Goal: Find specific page/section: Find specific page/section

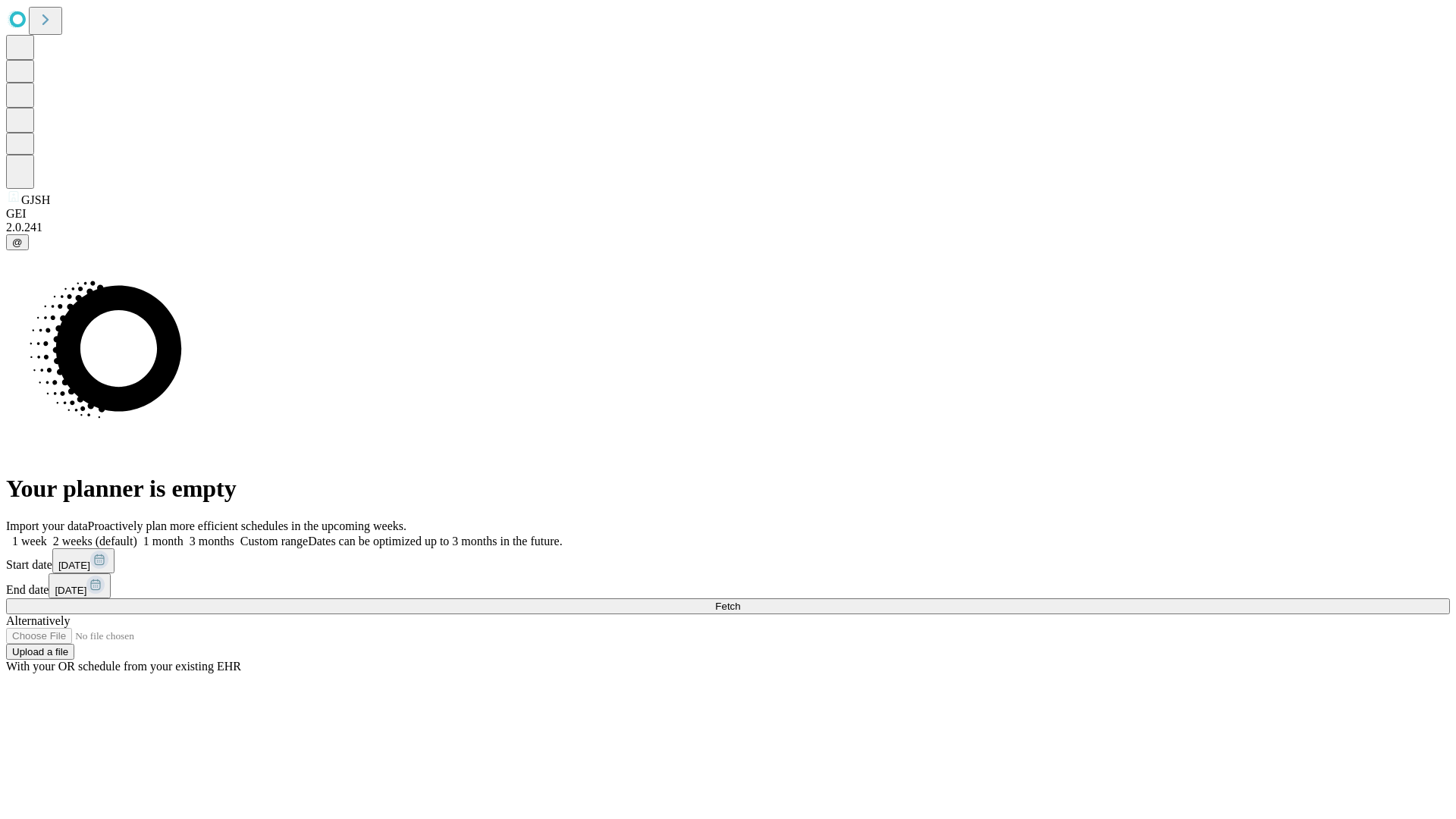
click at [740, 600] on span "Fetch" at bounding box center [728, 606] width 25 height 11
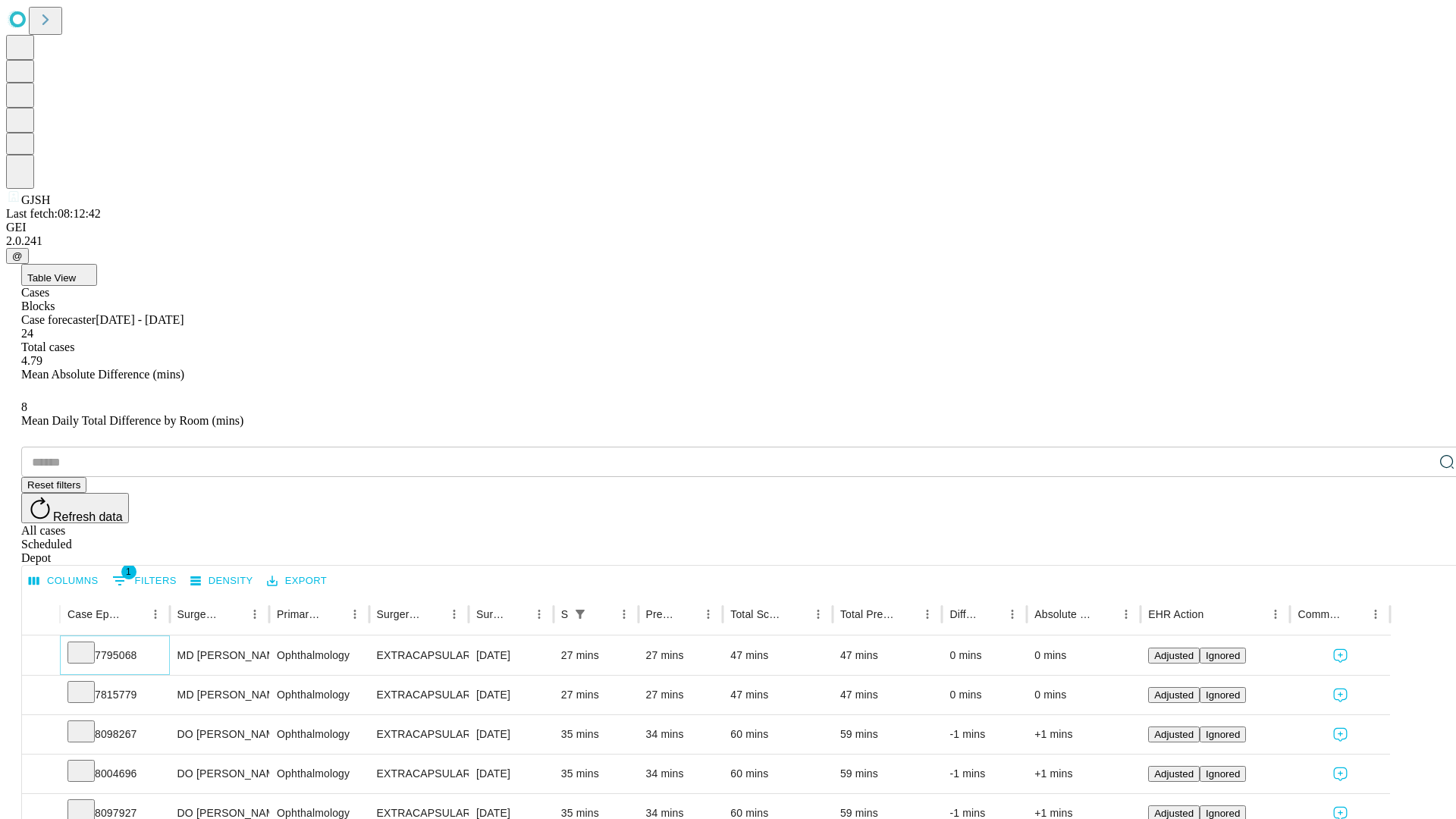
click at [89, 644] on icon at bounding box center [81, 651] width 16 height 16
